Goal: Task Accomplishment & Management: Manage account settings

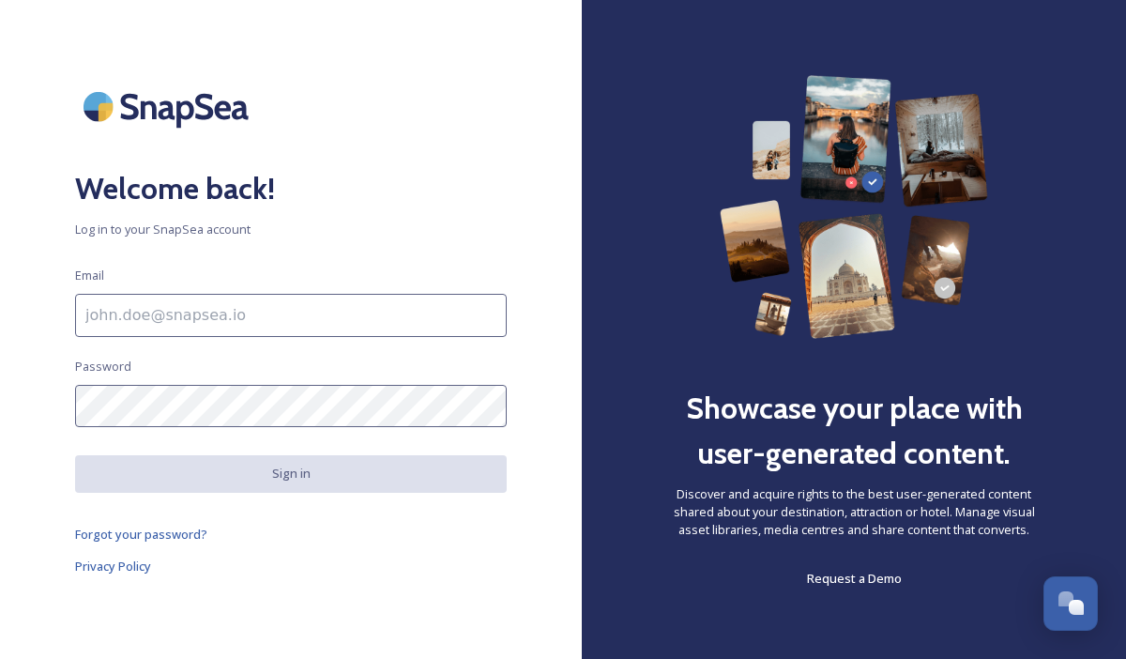
click at [275, 318] on input at bounding box center [291, 315] width 432 height 43
click at [262, 310] on input "[PERSON_NAME][EMAIL_ADDRESS][DOMAIN_NAME]" at bounding box center [291, 315] width 432 height 43
type input "[EMAIL_ADDRESS][DOMAIN_NAME]"
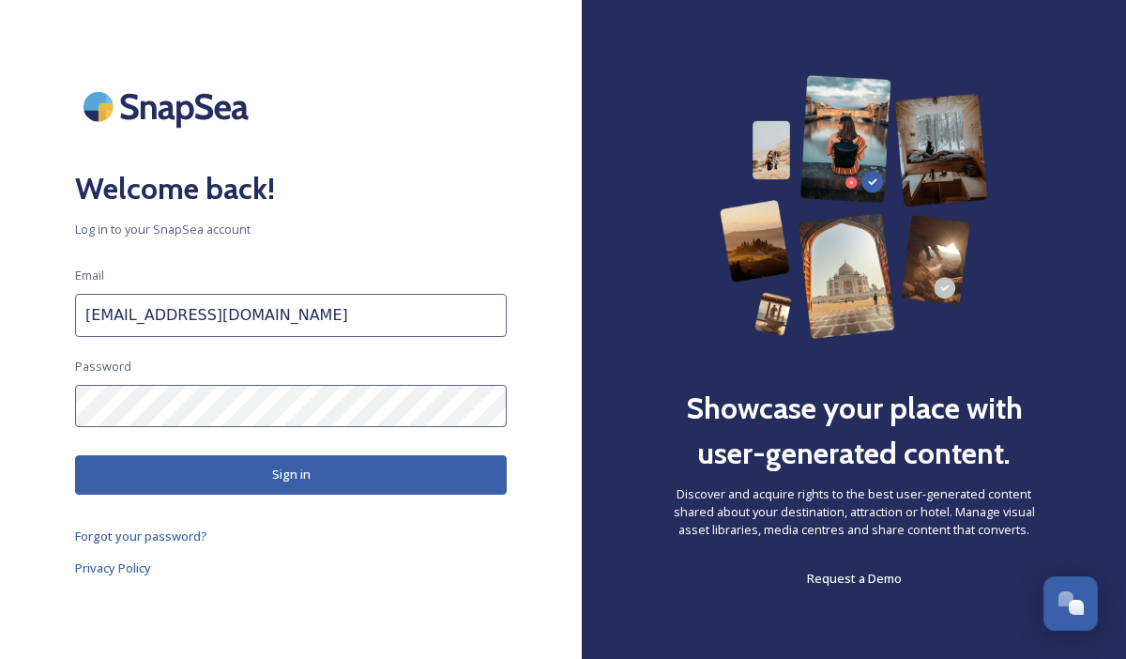
click at [258, 471] on button "Sign in" at bounding box center [291, 474] width 432 height 38
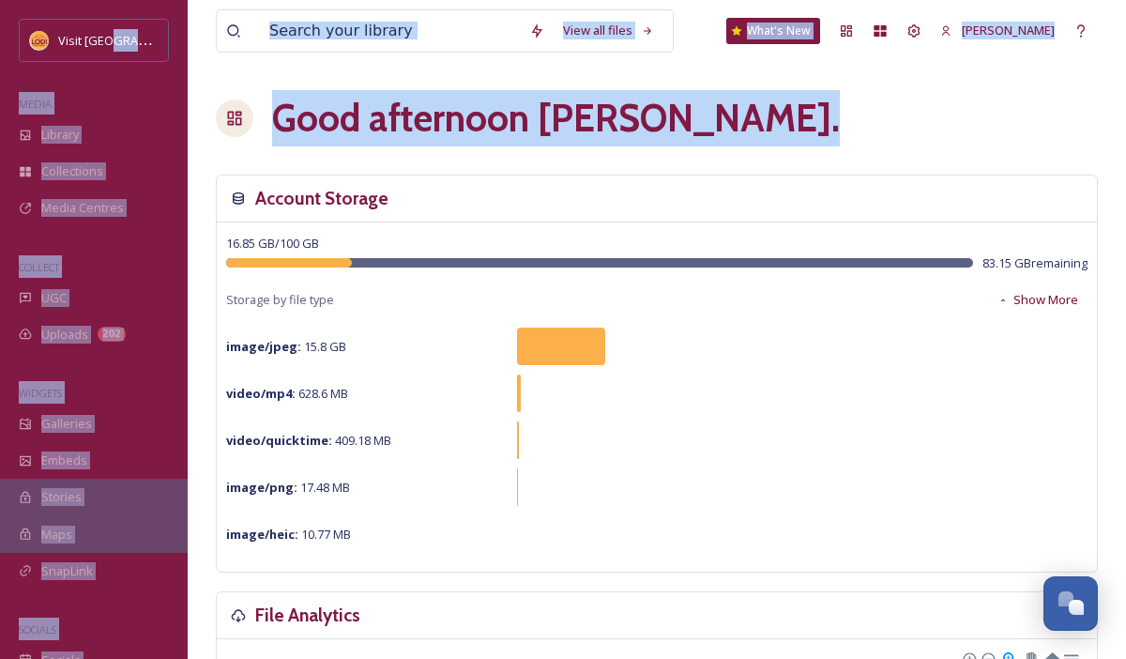
drag, startPoint x: 95, startPoint y: 52, endPoint x: 770, endPoint y: 138, distance: 681.0
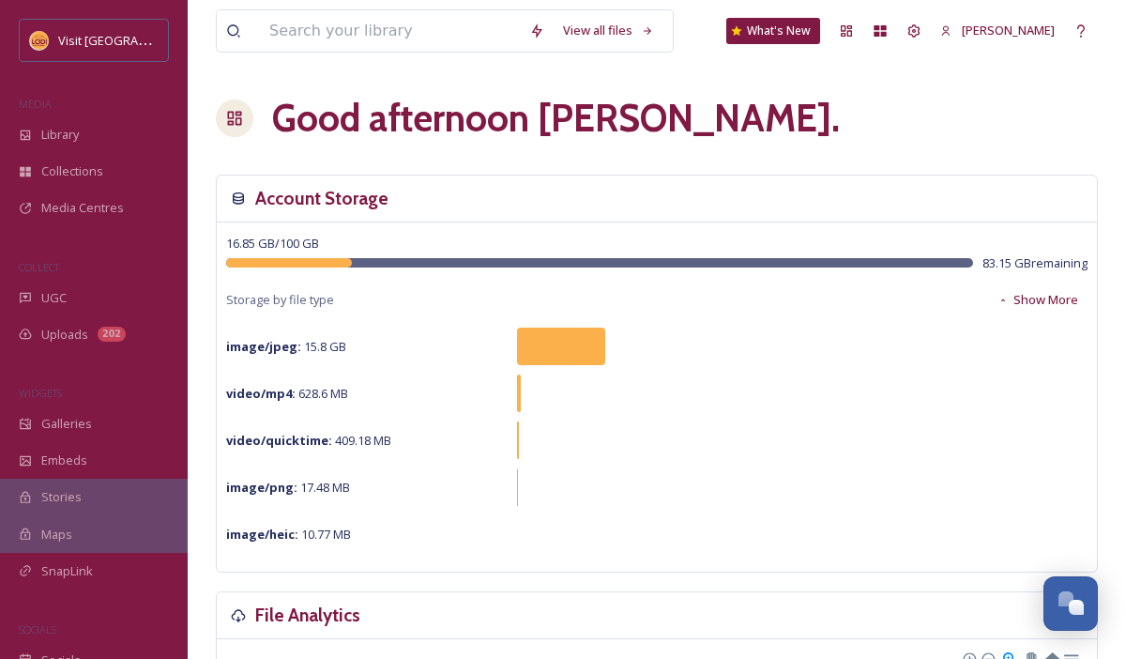
click at [1053, 106] on div "Good afternoon [PERSON_NAME] ." at bounding box center [657, 118] width 882 height 56
click at [1024, 17] on div "[PERSON_NAME]" at bounding box center [997, 30] width 133 height 37
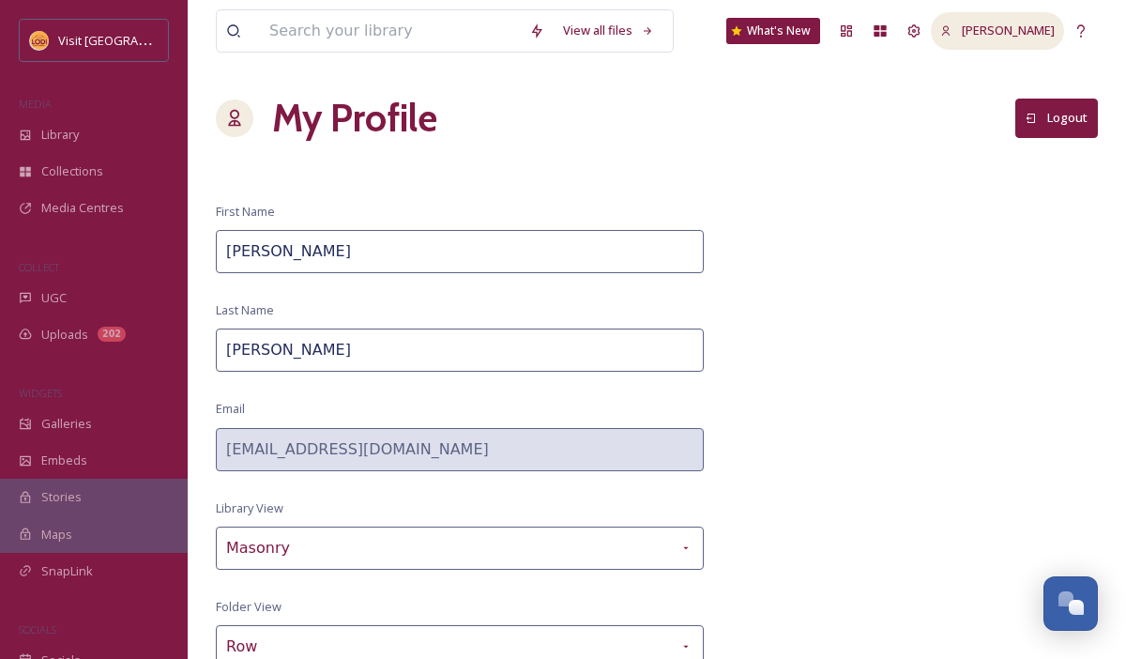
click at [949, 30] on icon at bounding box center [946, 30] width 8 height 10
click at [921, 28] on icon at bounding box center [913, 30] width 15 height 15
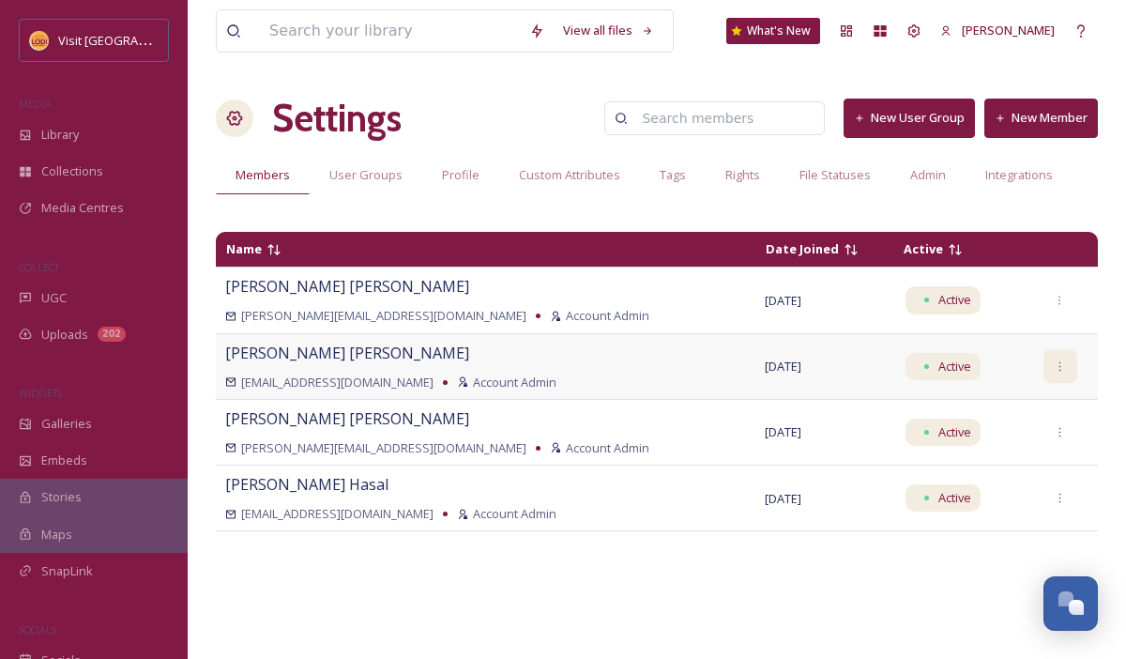
click at [1054, 367] on icon at bounding box center [1060, 366] width 12 height 12
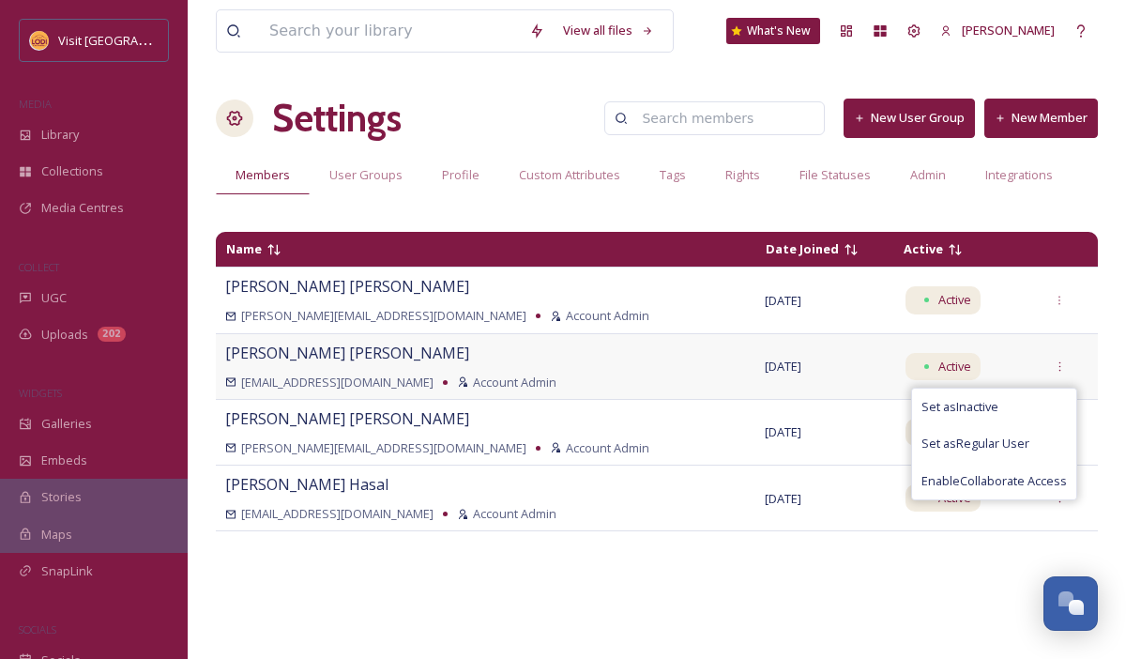
click at [233, 382] on icon at bounding box center [230, 381] width 11 height 11
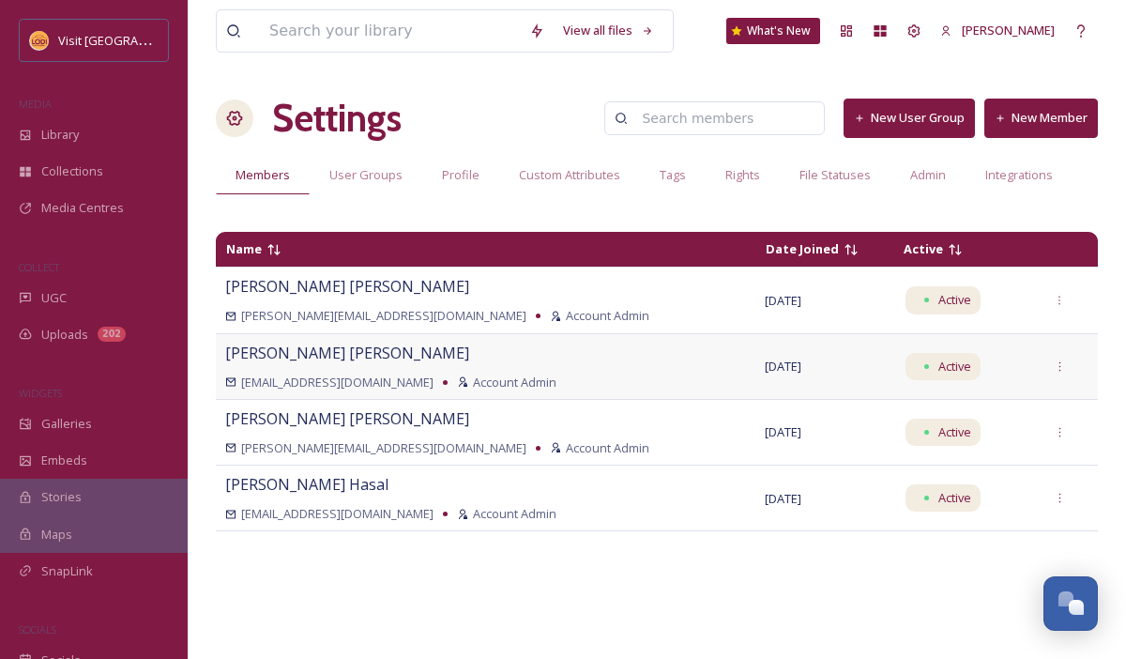
click at [343, 378] on span "[EMAIL_ADDRESS][DOMAIN_NAME]" at bounding box center [337, 382] width 192 height 18
click at [1043, 373] on div at bounding box center [1060, 366] width 34 height 34
click at [553, 644] on div "Name Date Joined Active [PERSON_NAME] [PERSON_NAME][EMAIL_ADDRESS][DOMAIN_NAME]…" at bounding box center [657, 434] width 882 height 424
click at [469, 178] on span "Profile" at bounding box center [461, 175] width 38 height 18
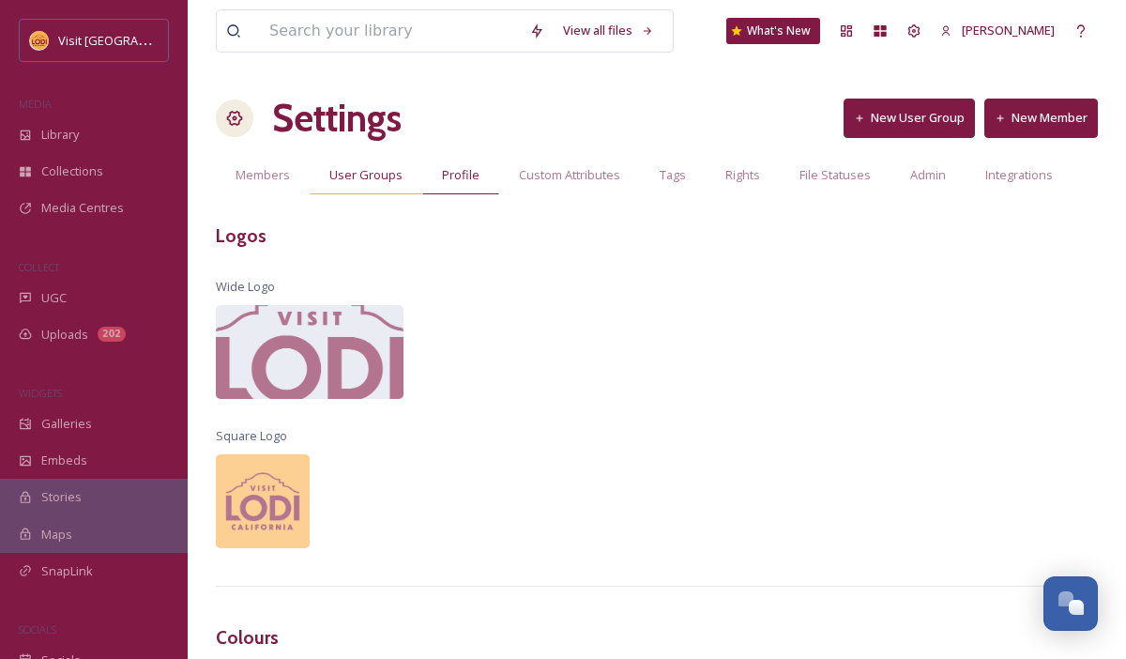
click at [352, 179] on span "User Groups" at bounding box center [365, 175] width 73 height 18
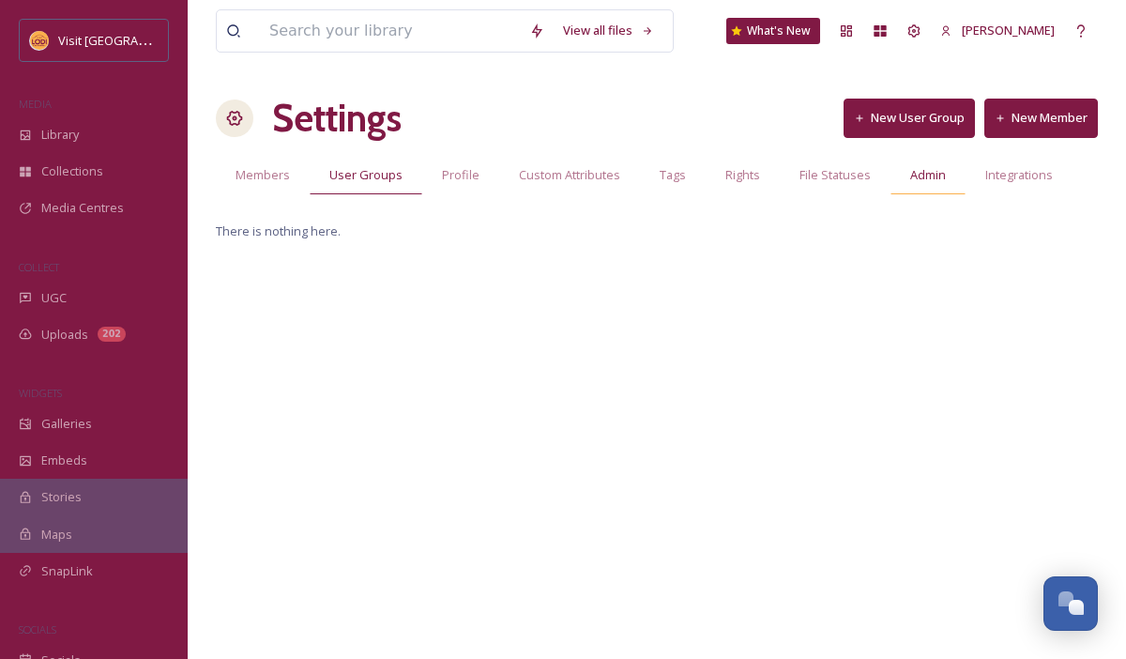
click at [936, 175] on span "Admin" at bounding box center [928, 175] width 36 height 18
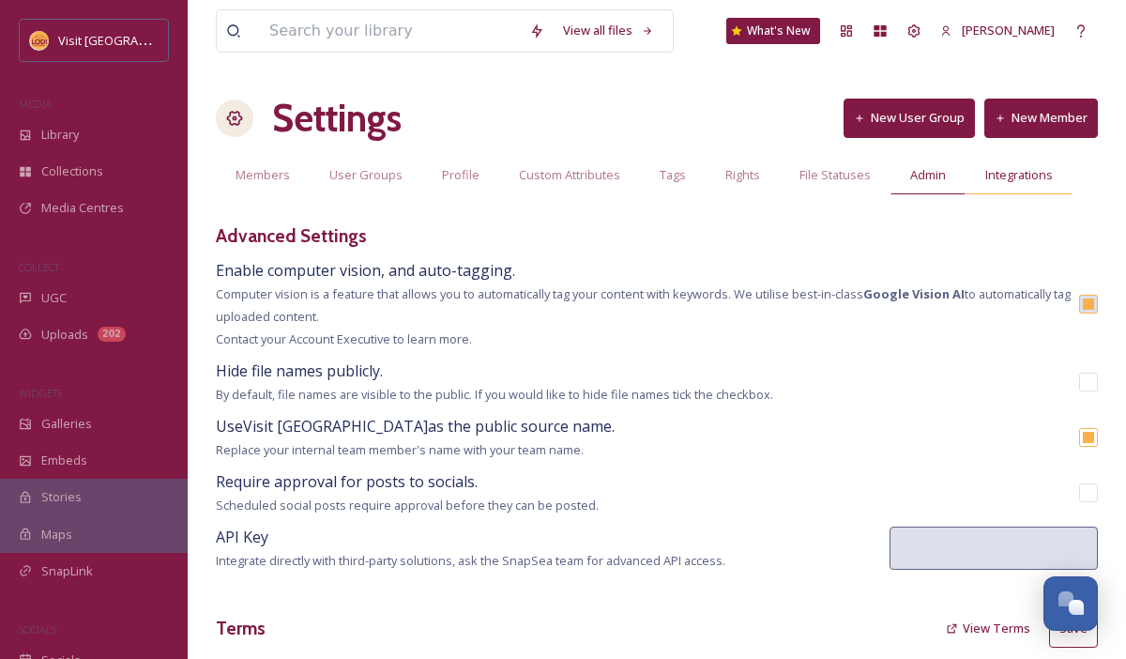
click at [1024, 182] on span "Integrations" at bounding box center [1019, 175] width 68 height 18
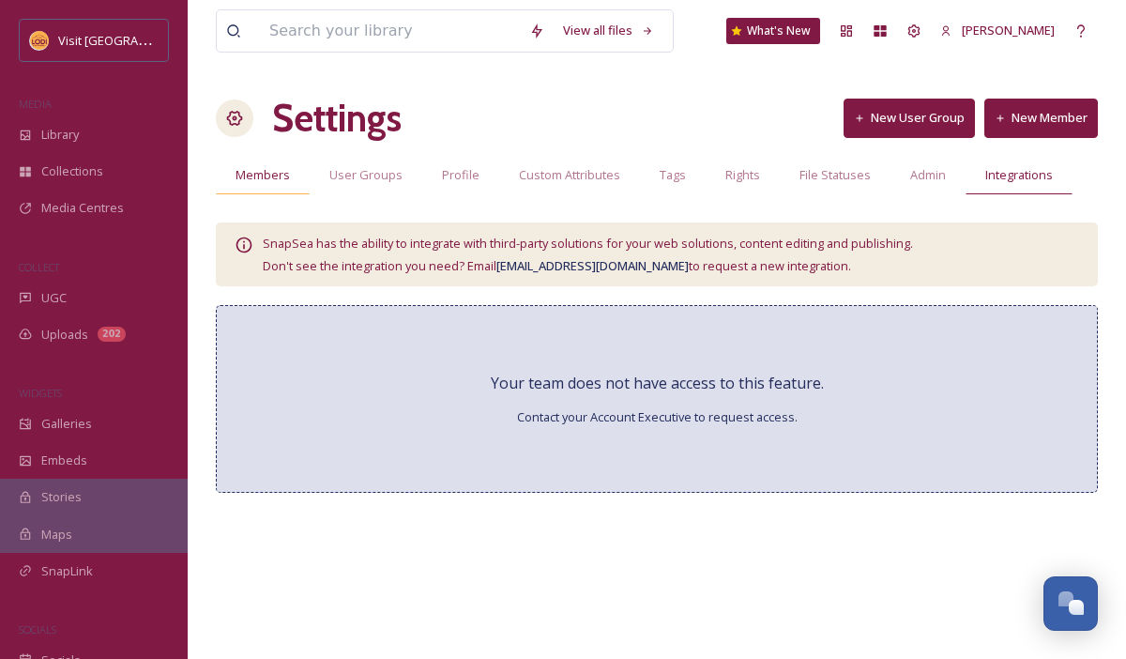
click at [288, 189] on div "Members" at bounding box center [263, 175] width 94 height 38
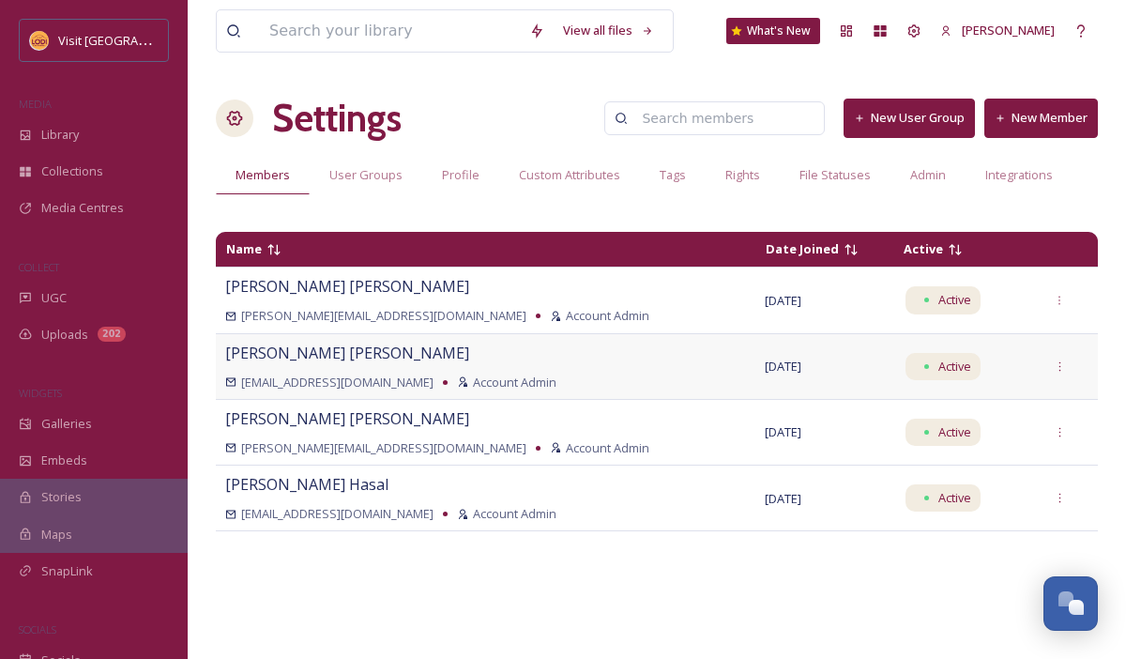
click at [473, 385] on span "Account Admin" at bounding box center [514, 382] width 83 height 18
click at [321, 366] on div "[PERSON_NAME] [EMAIL_ADDRESS][DOMAIN_NAME] Account Admin" at bounding box center [485, 366] width 521 height 50
click at [306, 356] on span "[PERSON_NAME]" at bounding box center [347, 352] width 244 height 21
click at [1049, 371] on div at bounding box center [1060, 366] width 34 height 34
click at [713, 631] on div "Name Date Joined Active [PERSON_NAME] [PERSON_NAME][EMAIL_ADDRESS][DOMAIN_NAME]…" at bounding box center [657, 434] width 882 height 424
